Goal: Task Accomplishment & Management: Manage account settings

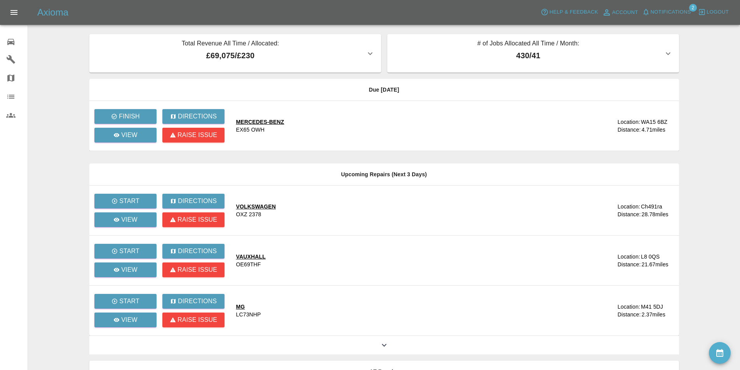
click at [693, 108] on main "Total Revenue All Time / Allocated: £69,075 / £230 Sprayway Smart Repairs NW : …" at bounding box center [370, 212] width 740 height 424
drag, startPoint x: 127, startPoint y: 132, endPoint x: 129, endPoint y: 136, distance: 5.2
click at [129, 136] on div "View" at bounding box center [128, 135] width 68 height 19
click at [129, 136] on p "View" at bounding box center [129, 134] width 16 height 9
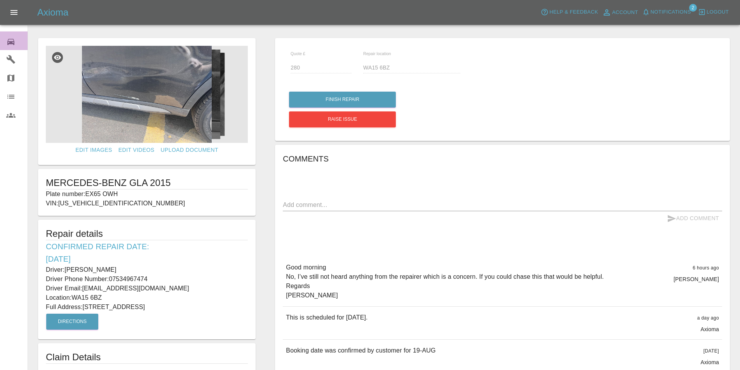
click at [7, 41] on icon at bounding box center [10, 41] width 9 height 9
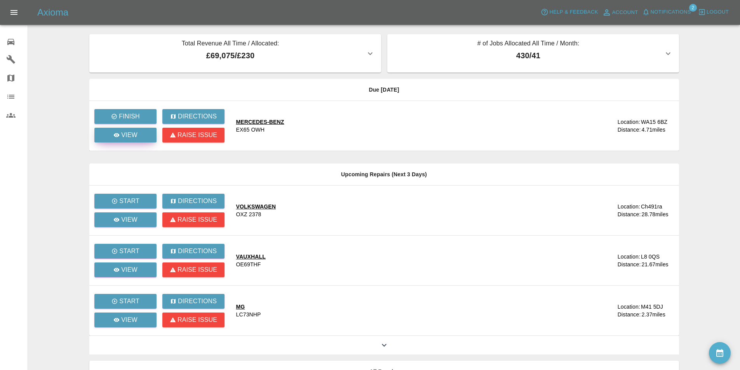
click at [134, 138] on p "View" at bounding box center [129, 134] width 16 height 9
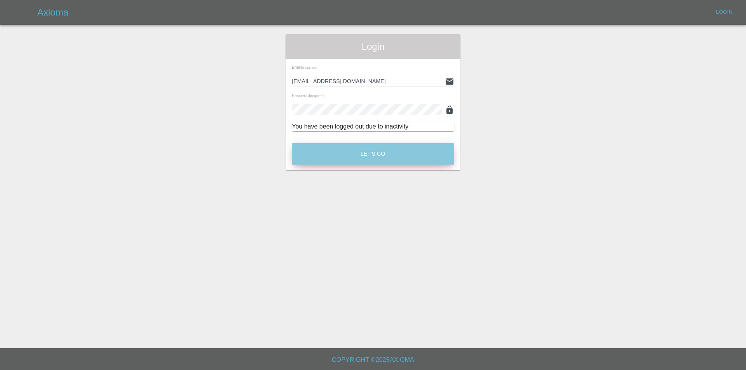
click at [376, 161] on button "Let's Go" at bounding box center [373, 153] width 162 height 21
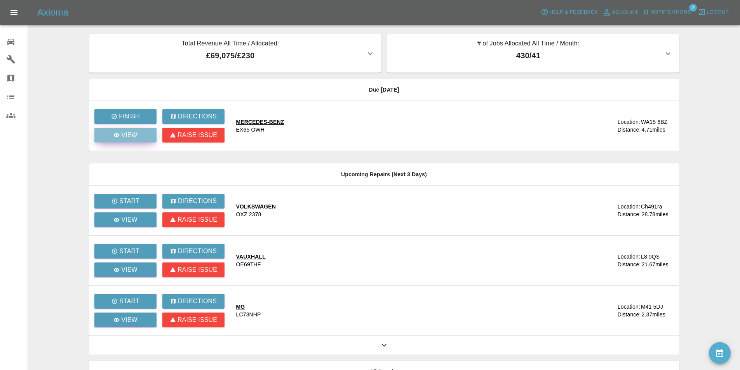
click at [137, 136] on link "View" at bounding box center [125, 135] width 62 height 15
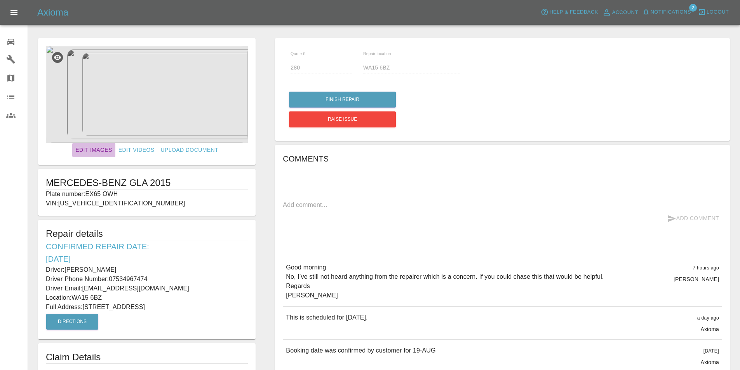
click at [92, 152] on link "Edit Images" at bounding box center [93, 150] width 43 height 14
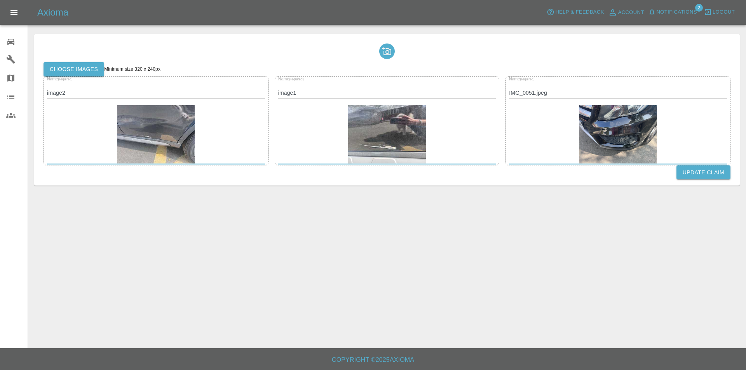
click at [87, 67] on label "Choose images" at bounding box center [73, 69] width 61 height 14
click at [0, 0] on input "Choose images" at bounding box center [0, 0] width 0 height 0
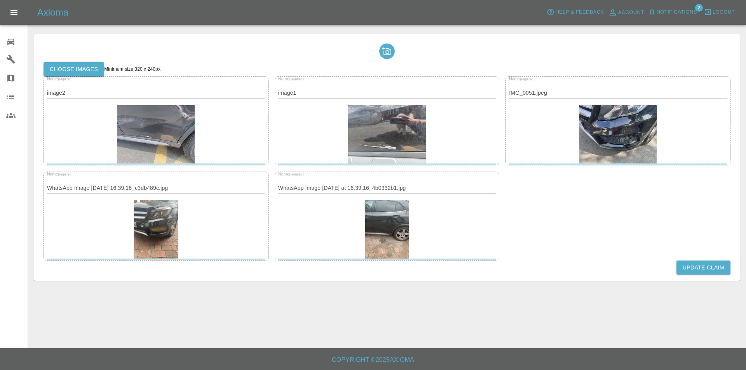
click at [691, 266] on button "Update Claim" at bounding box center [703, 268] width 54 height 14
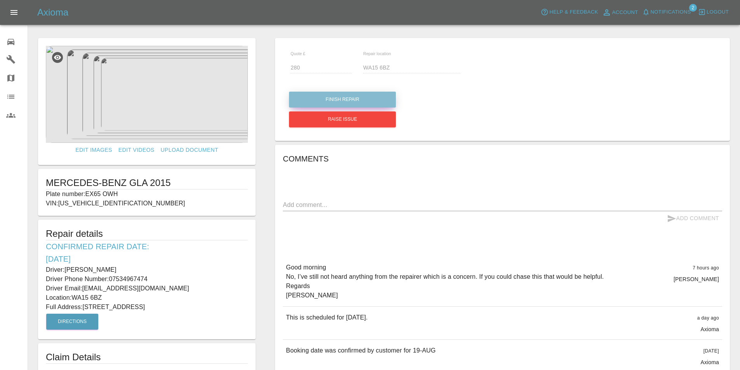
click at [374, 93] on button "Finish Repair" at bounding box center [342, 100] width 107 height 16
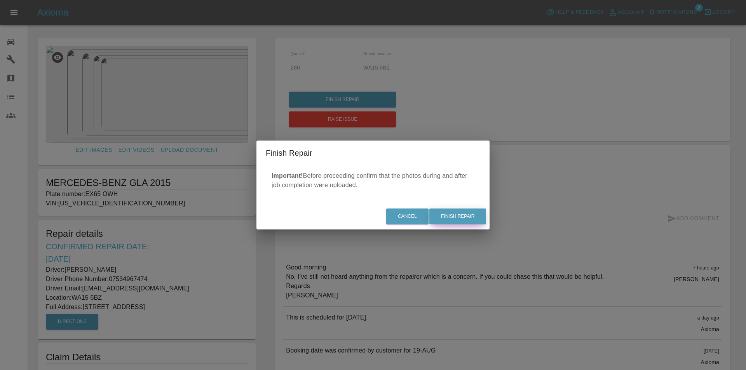
click at [474, 212] on button "Finish Repair" at bounding box center [457, 217] width 57 height 16
click at [643, 120] on div "Finish Repair Important! Before proceeding confirm that the photos during and a…" at bounding box center [373, 185] width 746 height 370
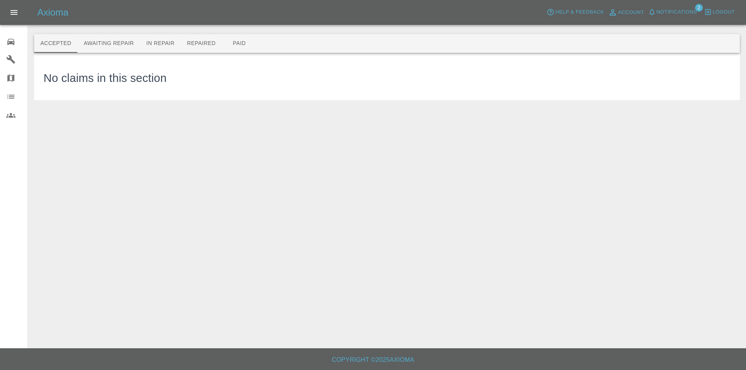
click at [5, 41] on link "0 Repair home" at bounding box center [14, 40] width 28 height 19
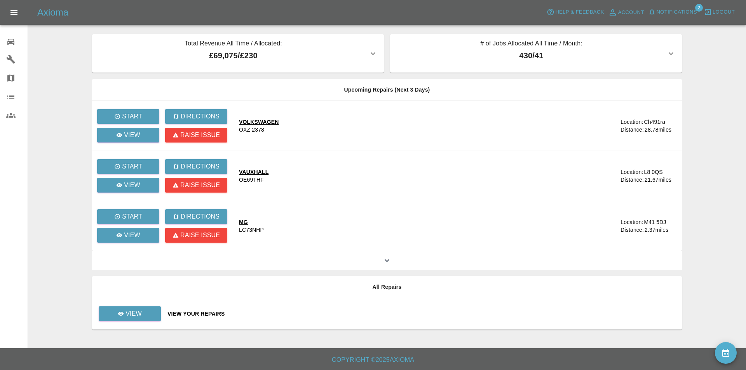
click at [701, 66] on main "Total Revenue All Time / Allocated: £69,075 / £230 Sprayway Smart Repairs NW : …" at bounding box center [373, 174] width 746 height 348
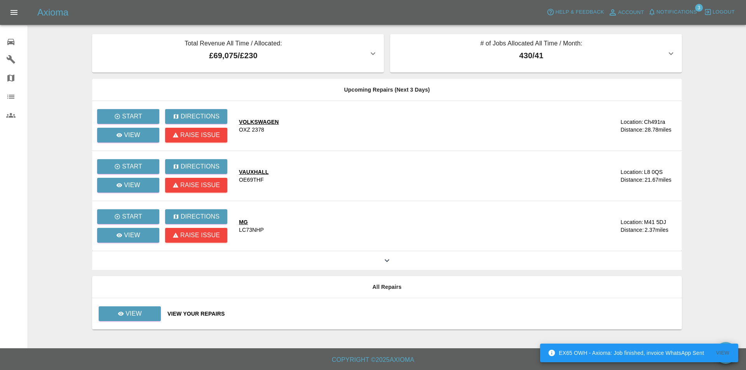
click at [60, 78] on main "Total Revenue All Time / Allocated: £69,075 / £230 Sprayway Smart Repairs NW : …" at bounding box center [373, 174] width 746 height 348
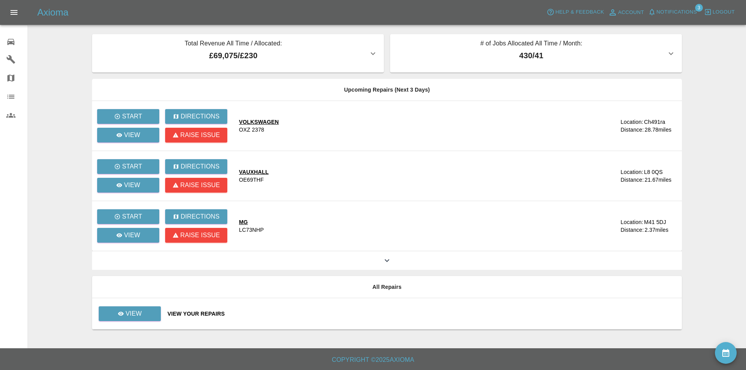
click at [675, 9] on span "Notifications" at bounding box center [676, 12] width 40 height 9
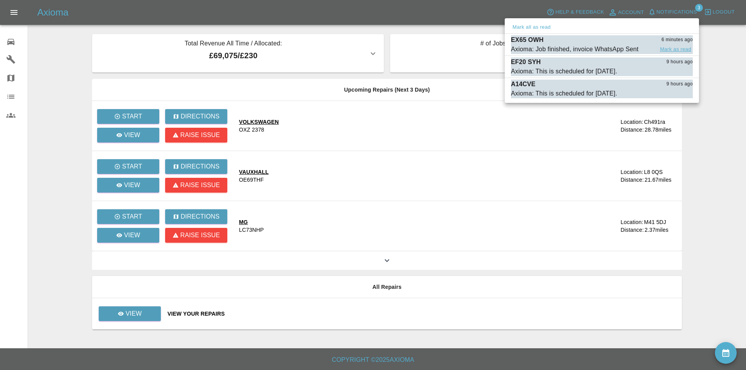
click at [680, 47] on button "Mark as read" at bounding box center [675, 49] width 34 height 9
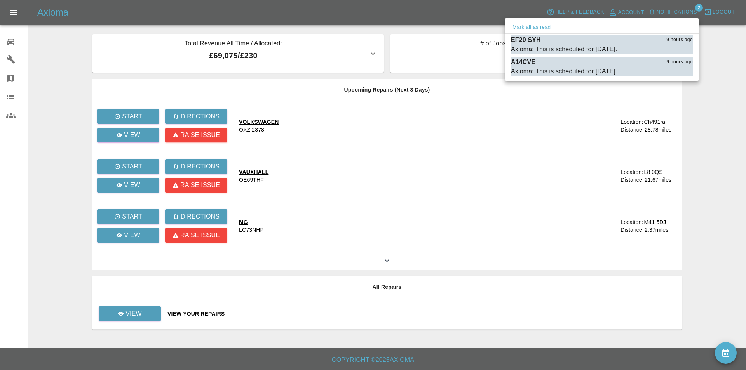
click at [385, 5] on div at bounding box center [373, 185] width 746 height 370
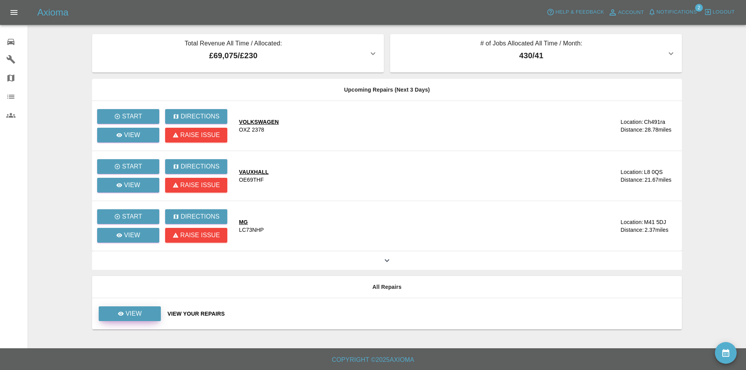
click at [137, 308] on link "View" at bounding box center [130, 313] width 62 height 15
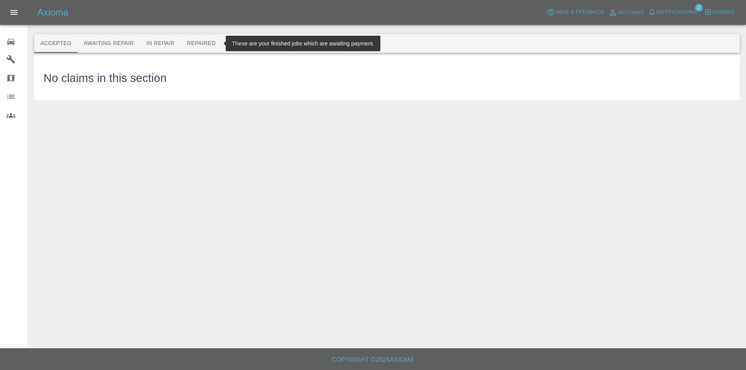
click at [205, 35] on button "Repaired" at bounding box center [201, 43] width 41 height 19
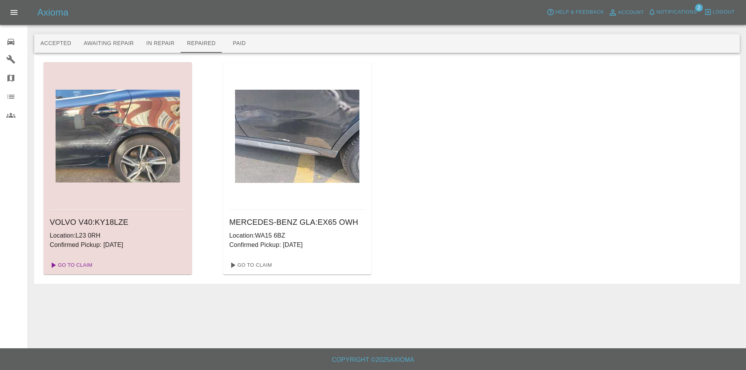
click at [76, 264] on link "Go To Claim" at bounding box center [71, 265] width 48 height 12
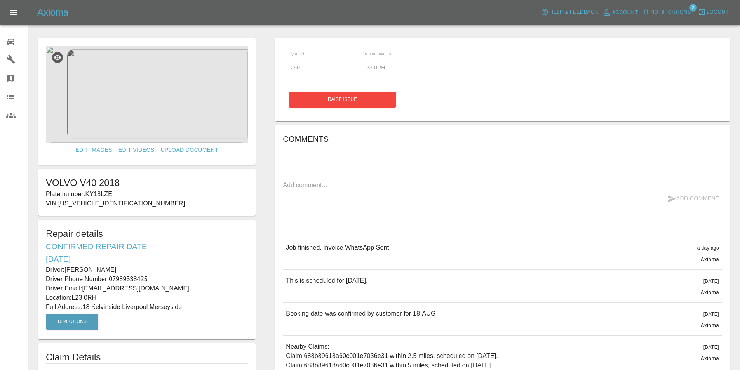
click at [3, 36] on link "0 Repair home" at bounding box center [14, 40] width 28 height 19
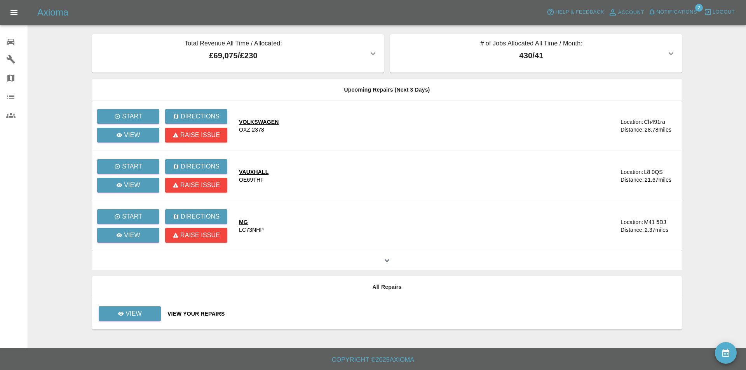
click at [707, 56] on main "Total Revenue All Time / Allocated: £69,075 / £230 Sprayway Smart Repairs NW : …" at bounding box center [373, 174] width 746 height 348
click at [74, 34] on div at bounding box center [386, 21] width 705 height 25
click at [142, 314] on link "View" at bounding box center [130, 313] width 62 height 15
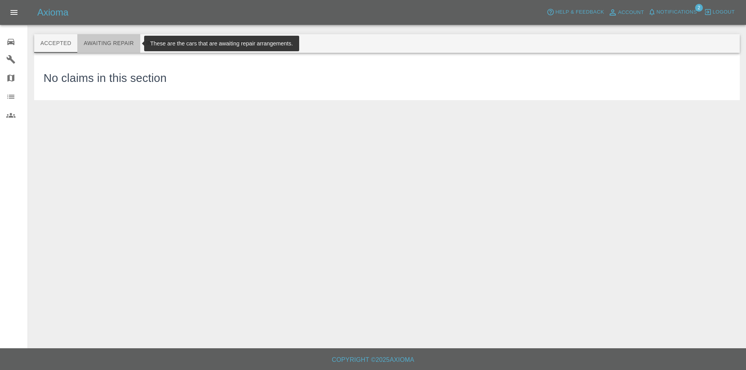
click at [119, 37] on button "Awaiting Repair" at bounding box center [108, 43] width 63 height 19
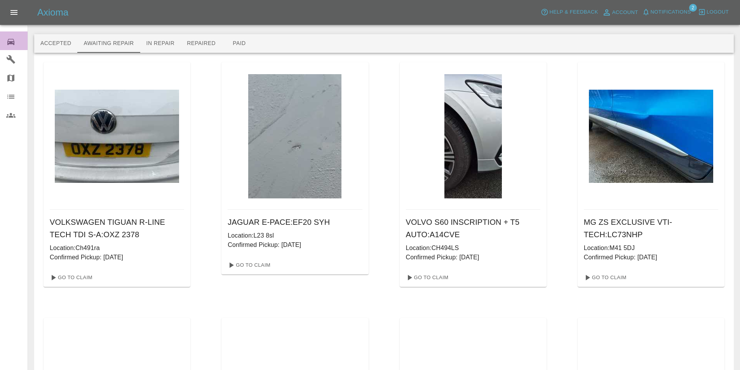
click at [9, 40] on icon at bounding box center [10, 41] width 9 height 9
